Goal: Information Seeking & Learning: Learn about a topic

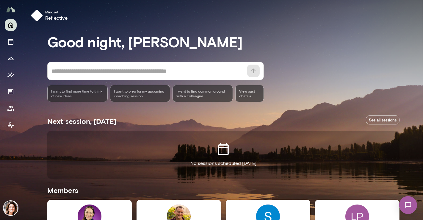
drag, startPoint x: 423, startPoint y: 50, endPoint x: 423, endPoint y: 60, distance: 9.8
click at [423, 60] on div at bounding box center [211, 73] width 423 height 147
drag, startPoint x: 421, startPoint y: 65, endPoint x: 423, endPoint y: 120, distance: 55.4
click at [423, 119] on div at bounding box center [211, 73] width 423 height 147
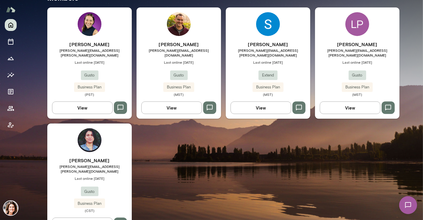
drag, startPoint x: 420, startPoint y: 126, endPoint x: 423, endPoint y: 112, distance: 14.3
click at [423, 108] on div at bounding box center [211, 73] width 423 height 147
click at [406, 200] on img at bounding box center [408, 205] width 24 height 24
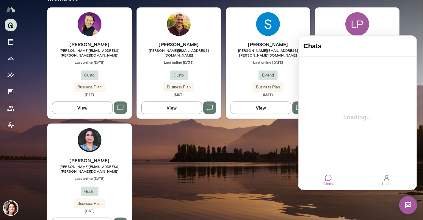
scroll to position [0, 0]
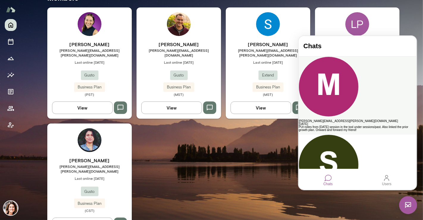
click at [367, 119] on div "[PERSON_NAME][EMAIL_ADDRESS][PERSON_NAME][DOMAIN_NAME]" at bounding box center [357, 120] width 118 height 3
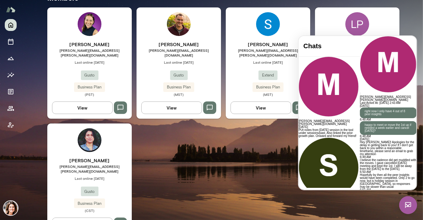
scroll to position [1195, 0]
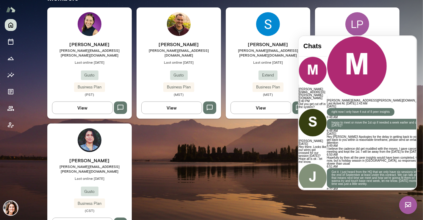
scroll to position [1257, 0]
click at [411, 36] on div "[PERSON_NAME][EMAIL_ADDRESS][PERSON_NAME][DOMAIN_NAME] Last Active At: [DATE] 2…" at bounding box center [381, 70] width 108 height 69
click at [274, 152] on div "[PERSON_NAME] [PERSON_NAME][EMAIL_ADDRESS][PERSON_NAME][DOMAIN_NAME] Last onlin…" at bounding box center [223, 121] width 352 height 228
click at [369, 21] on div "LP [PERSON_NAME] [PERSON_NAME][EMAIL_ADDRESS][PERSON_NAME][DOMAIN_NAME] Last on…" at bounding box center [357, 62] width 85 height 111
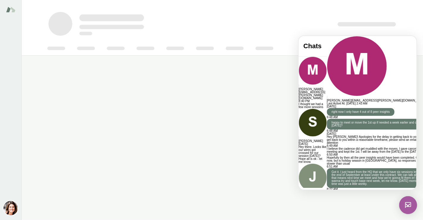
click at [407, 207] on img at bounding box center [408, 205] width 18 height 18
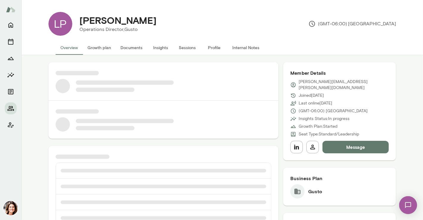
click at [160, 47] on button "Insights" at bounding box center [160, 47] width 27 height 14
